Goal: Check status: Check status

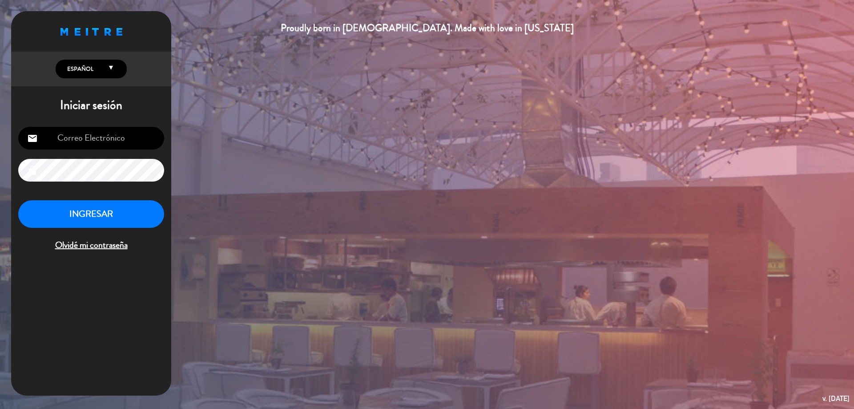
type input "[EMAIL_ADDRESS][DOMAIN_NAME]"
click at [121, 215] on button "INGRESAR" at bounding box center [91, 214] width 146 height 28
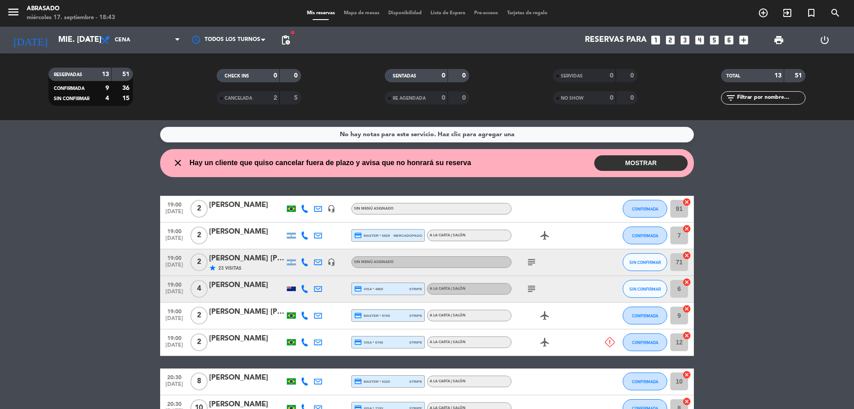
click at [778, 253] on bookings-row "19:00 [DATE] 2 [PERSON_NAME] headset_mic Sin menú asignado CONFIRMADA 91 cancel…" at bounding box center [427, 388] width 854 height 384
click at [87, 44] on icon "arrow_drop_down" at bounding box center [88, 40] width 11 height 11
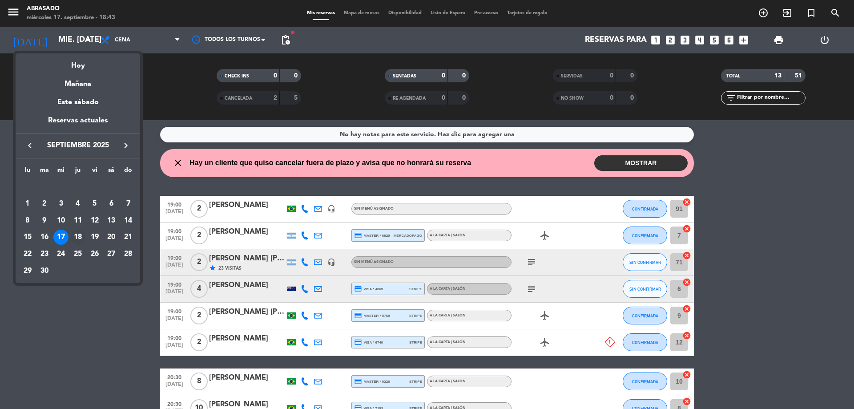
click at [79, 240] on div "18" at bounding box center [77, 236] width 15 height 15
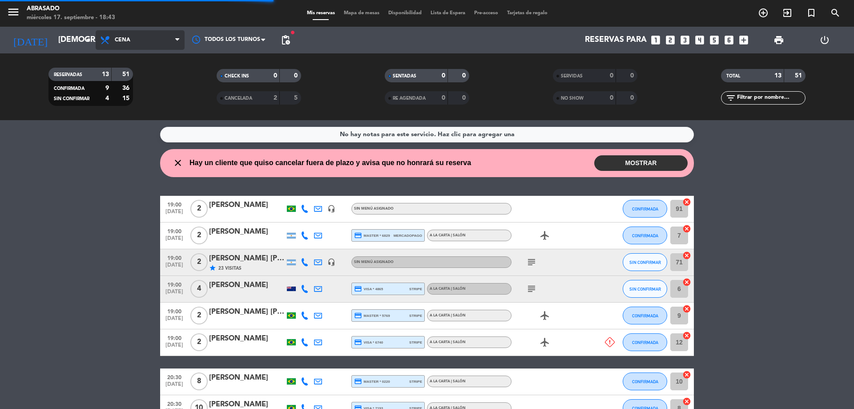
click at [149, 47] on span "Cena" at bounding box center [140, 40] width 89 height 20
click at [139, 93] on div "menu Abrasado miércoles 17. septiembre - 18:43 Mis reservas Mapa de mesas Dispo…" at bounding box center [427, 60] width 854 height 120
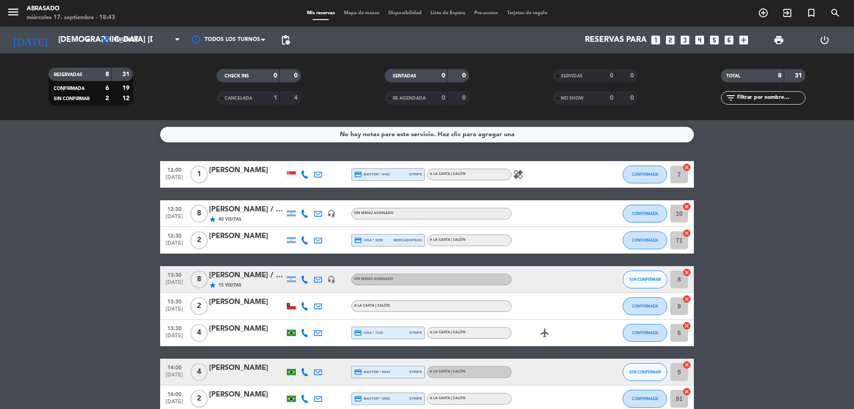
click at [146, 243] on bookings-row "12:00 [DATE] 1 [PERSON_NAME] credit_card master * 4431 stripe A la carta | Saló…" at bounding box center [427, 286] width 854 height 251
click at [68, 40] on input "[DEMOGRAPHIC_DATA] [DATE]" at bounding box center [105, 40] width 103 height 18
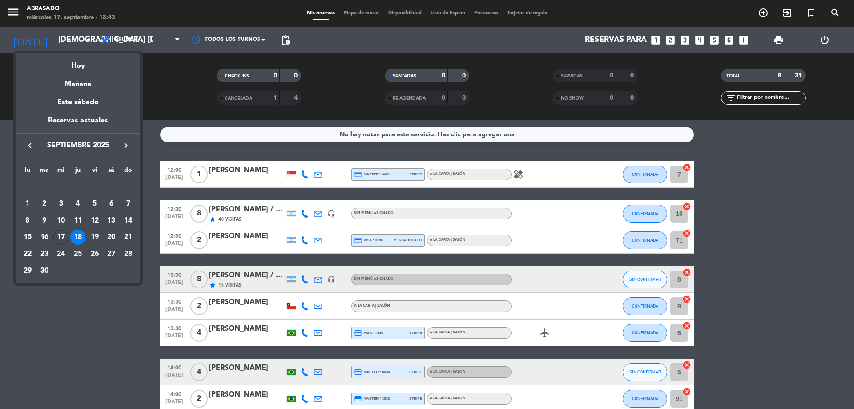
click at [93, 237] on div "19" at bounding box center [94, 236] width 15 height 15
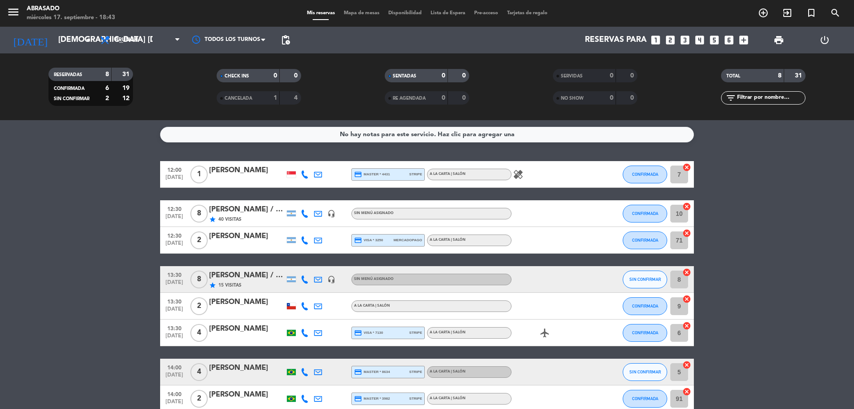
type input "vie. [DATE]"
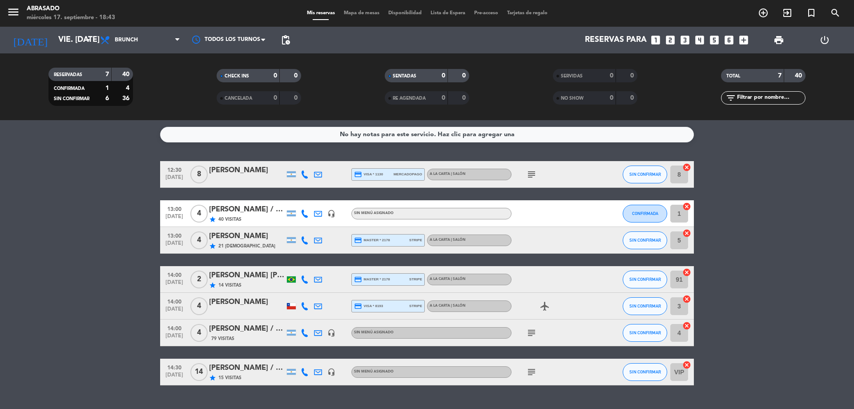
click at [93, 237] on bookings-row "12:30 [DATE] 8 [PERSON_NAME] credit_card visa * 1130 mercadopago A la carta | S…" at bounding box center [427, 273] width 854 height 224
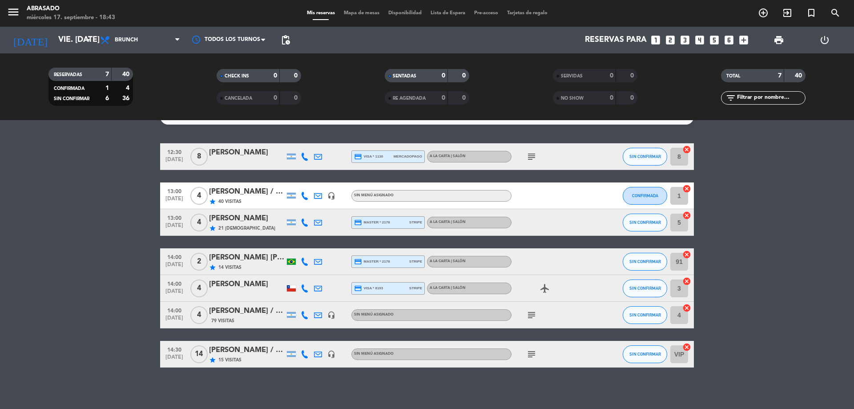
scroll to position [21, 0]
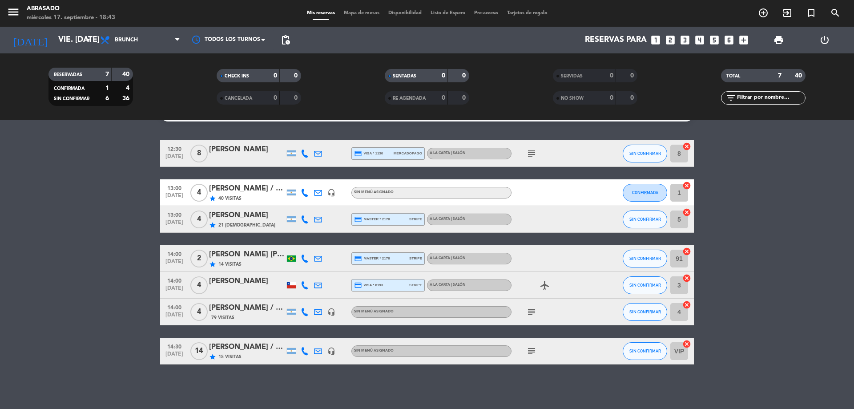
click at [93, 238] on bookings-row "12:30 [DATE] 8 [PERSON_NAME] credit_card visa * 1130 mercadopago A la carta | S…" at bounding box center [427, 252] width 854 height 224
click at [529, 349] on icon "subject" at bounding box center [531, 350] width 11 height 11
click at [237, 353] on span "15 Visitas" at bounding box center [229, 356] width 23 height 7
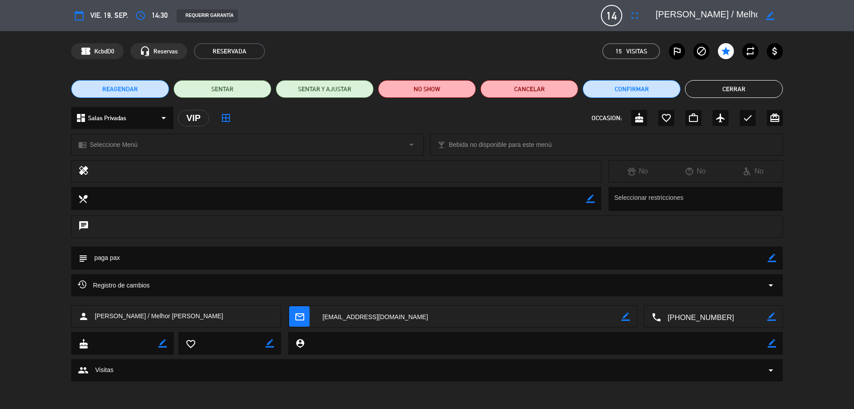
click at [715, 84] on button "Cerrar" at bounding box center [734, 89] width 98 height 18
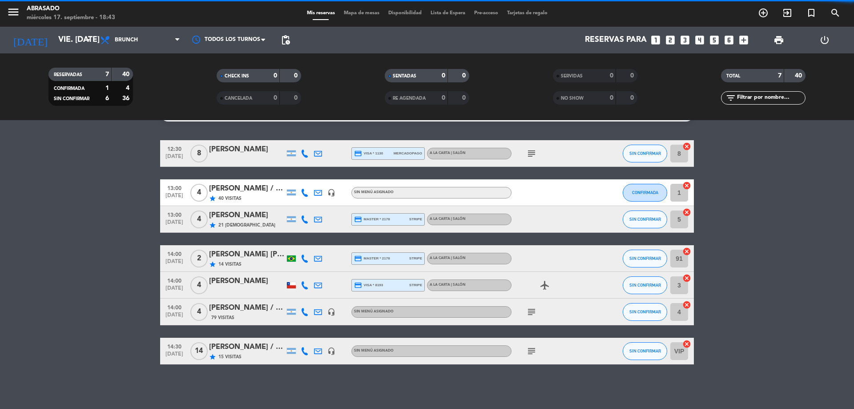
click at [135, 206] on bookings-row "12:30 [DATE] 8 [PERSON_NAME] credit_card visa * 1130 mercadopago A la carta | S…" at bounding box center [427, 252] width 854 height 224
